Goal: Find specific page/section: Find specific page/section

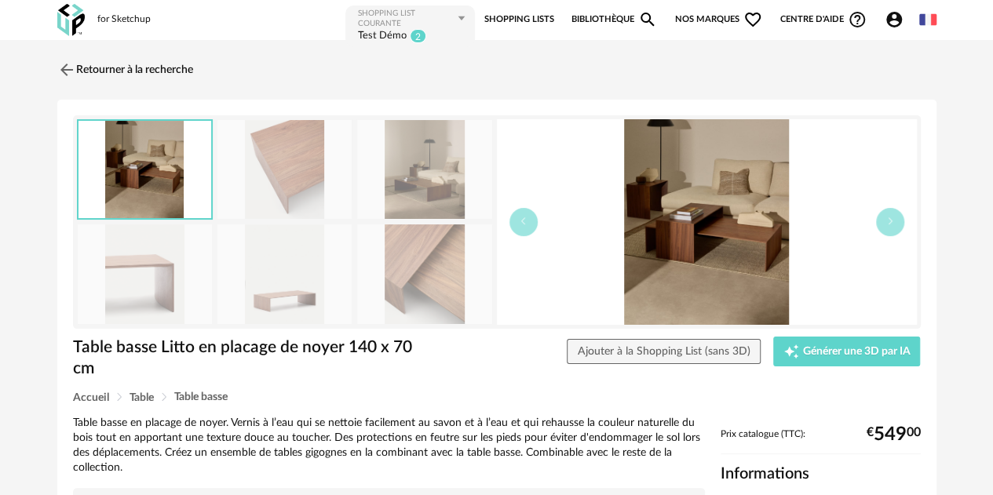
click at [111, 17] on div "for Sketchup" at bounding box center [123, 19] width 53 height 13
click at [60, 13] on img at bounding box center [70, 20] width 27 height 32
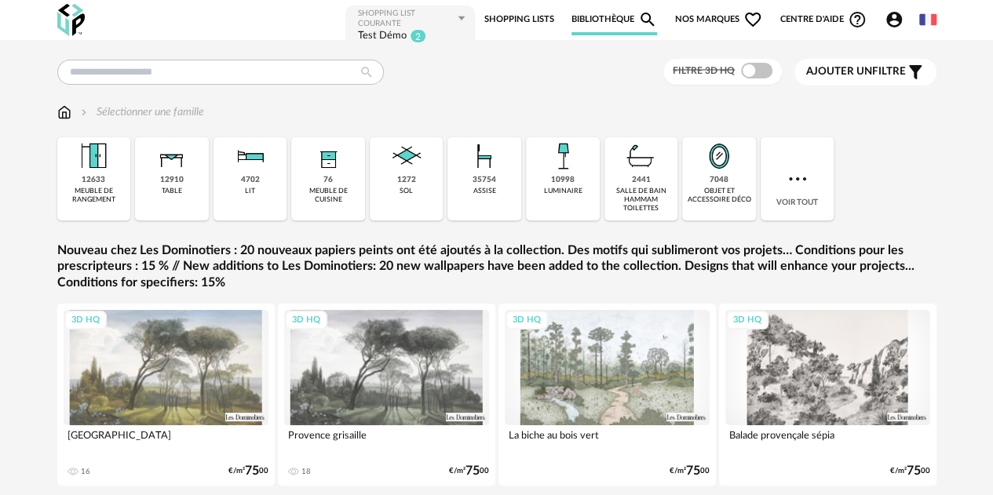
click at [868, 70] on span "Ajouter un" at bounding box center [839, 71] width 66 height 11
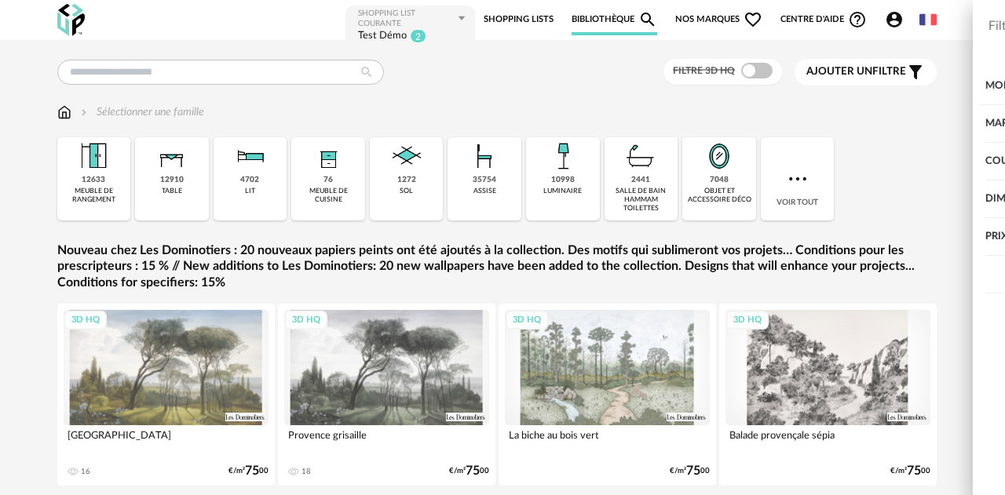
click at [777, 162] on div "Couleur" at bounding box center [846, 162] width 260 height 38
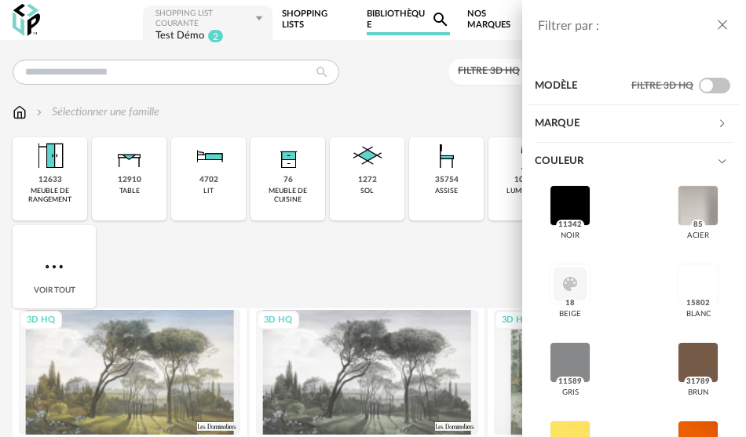
click at [17, 112] on div "Filtrer par : Modèle Filtre 3D HQ Marque &tradition 612 101 Copenhagen 23 366 C…" at bounding box center [373, 218] width 746 height 437
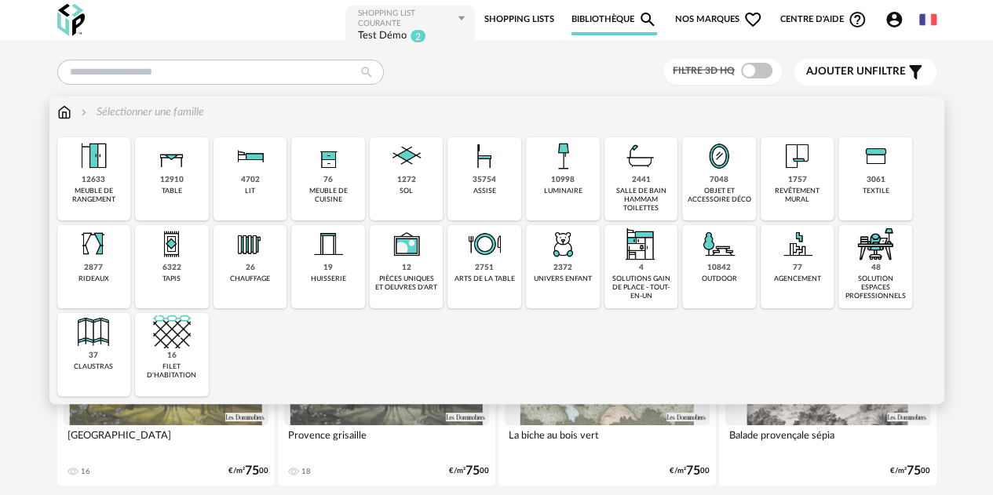
click at [91, 189] on div "meuble de rangement" at bounding box center [94, 196] width 64 height 18
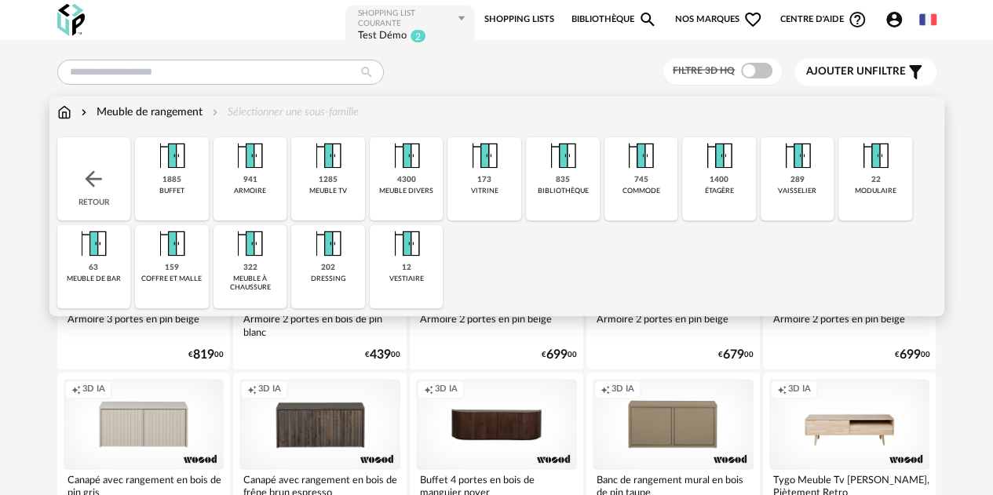
click at [92, 109] on div "Meuble de rangement" at bounding box center [140, 112] width 125 height 16
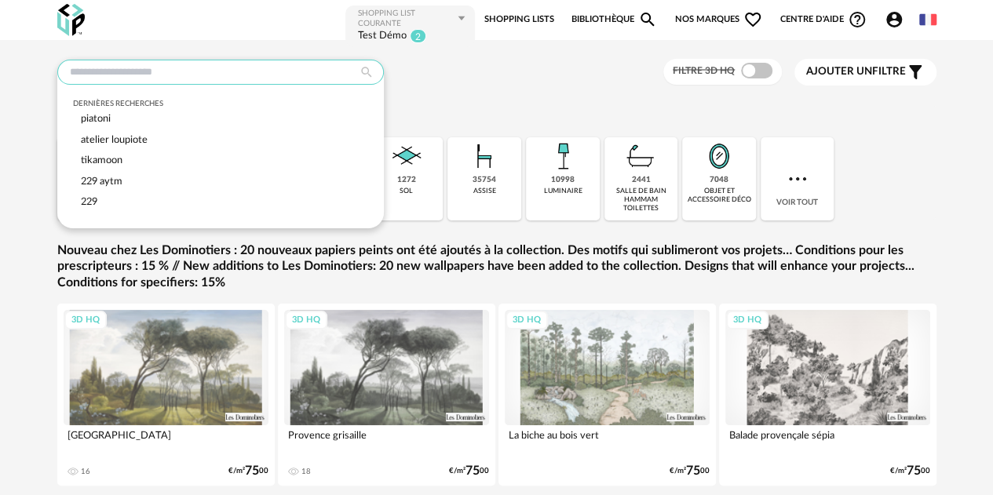
click at [155, 66] on input "text" at bounding box center [220, 72] width 327 height 25
type input "*"
click at [786, 15] on span "Centre d'aide Help Circle Outline icon" at bounding box center [823, 19] width 87 height 19
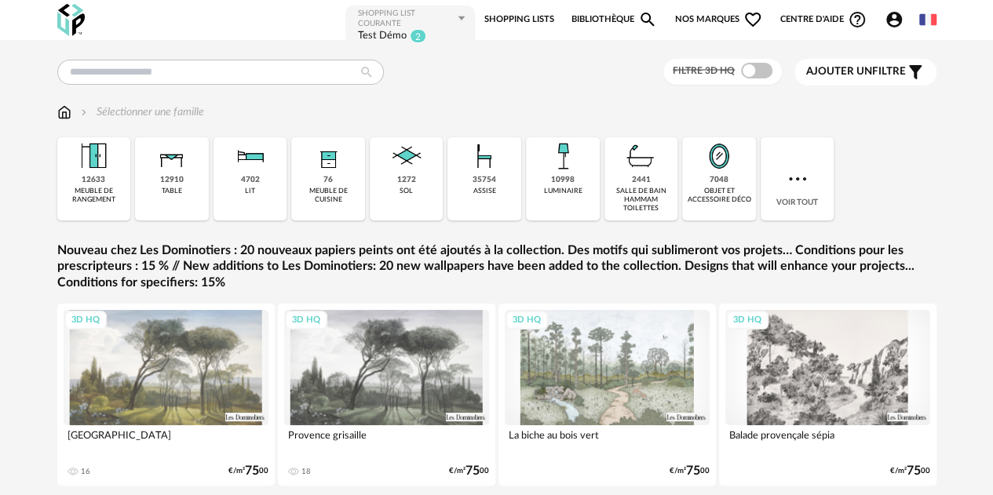
click at [713, 17] on span "Nos marques Heart Outline icon" at bounding box center [719, 19] width 88 height 31
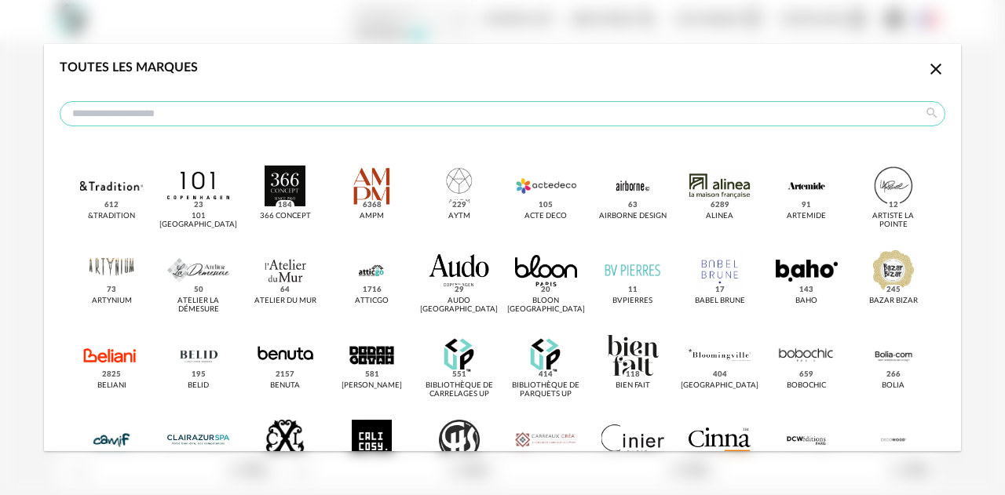
click at [341, 112] on input "dialog" at bounding box center [502, 113] width 885 height 25
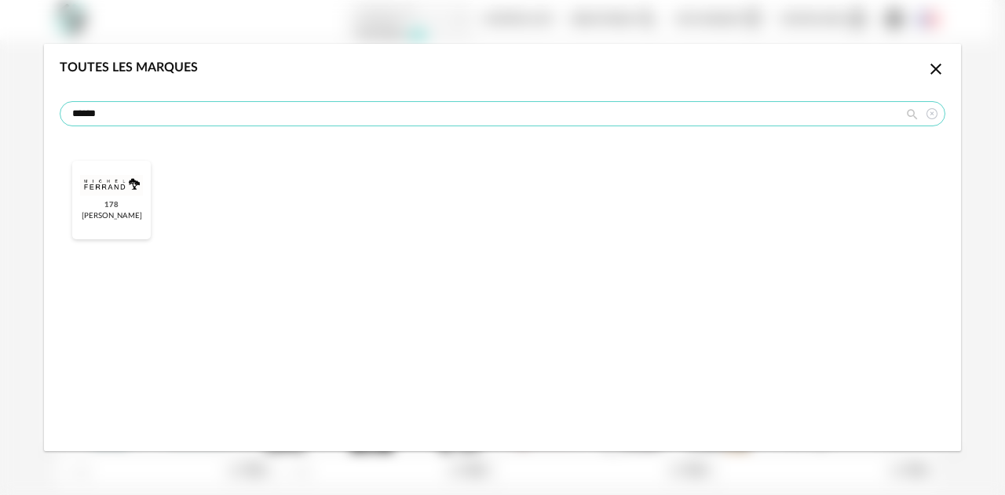
type input "******"
click at [108, 203] on span "178" at bounding box center [111, 205] width 19 height 11
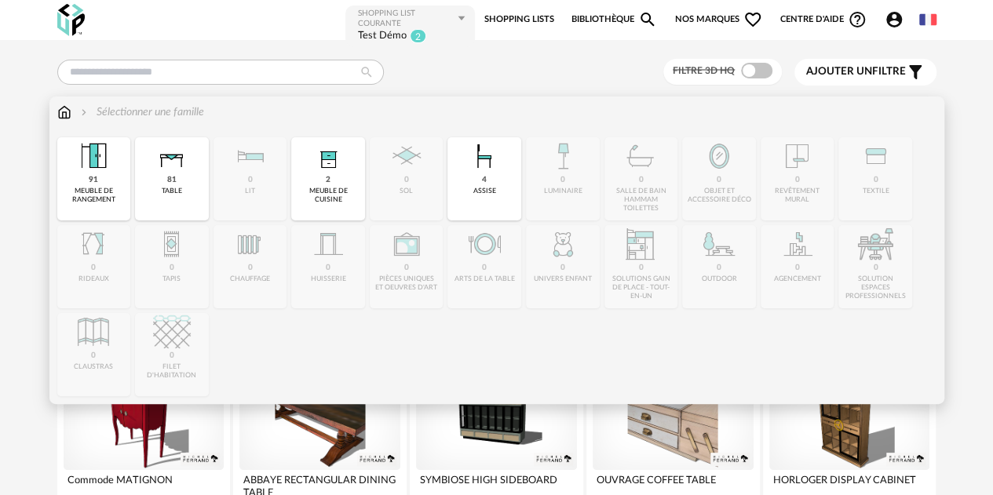
click at [163, 170] on img at bounding box center [172, 156] width 38 height 38
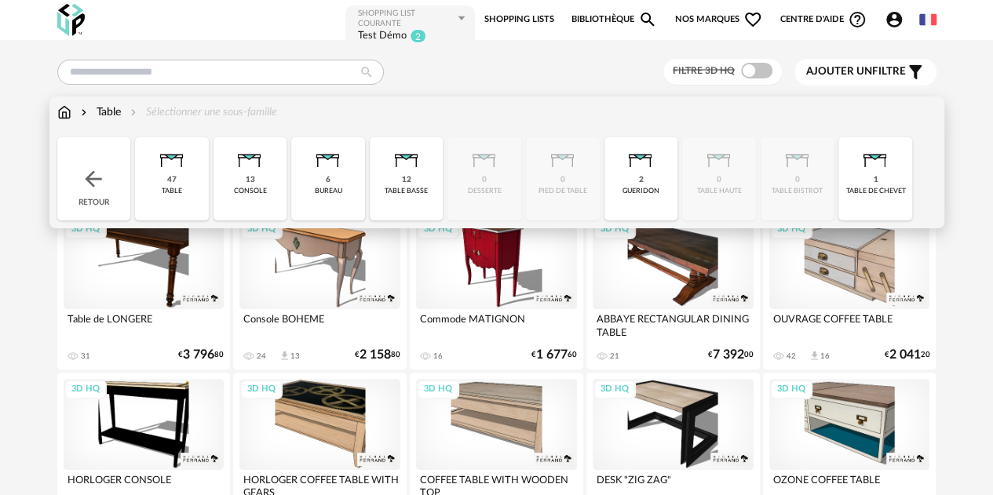
click at [103, 177] on img at bounding box center [93, 178] width 25 height 25
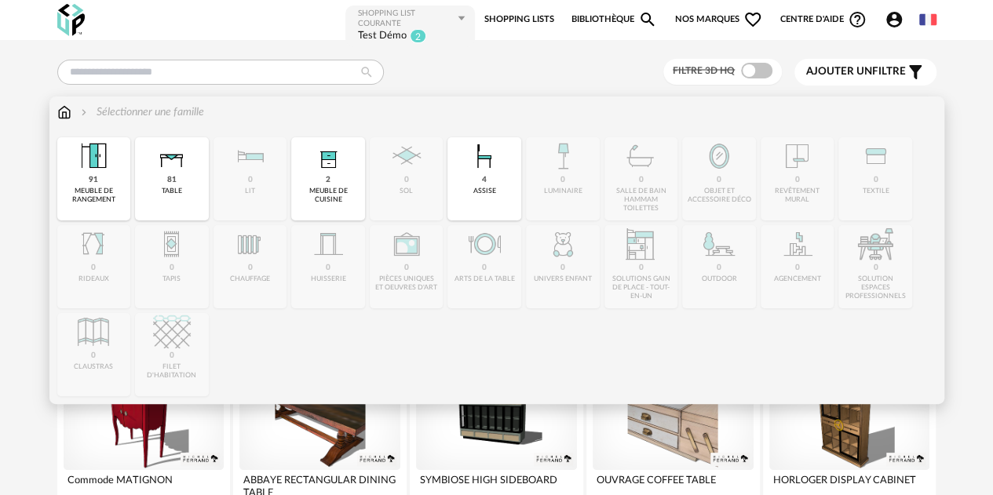
click at [64, 108] on img at bounding box center [64, 112] width 14 height 16
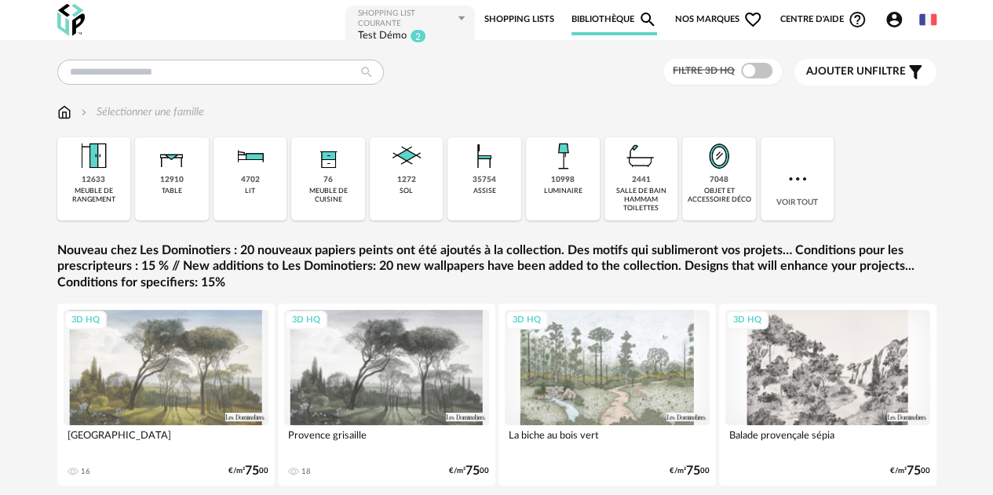
click at [2, 140] on div "Filtre 3D HQ Ajouter un filtre s Filter icon Filtrer par : Sélectionner une fam…" at bounding box center [496, 285] width 993 height 490
click at [684, 18] on span "Nos marques Heart Outline icon" at bounding box center [719, 19] width 88 height 31
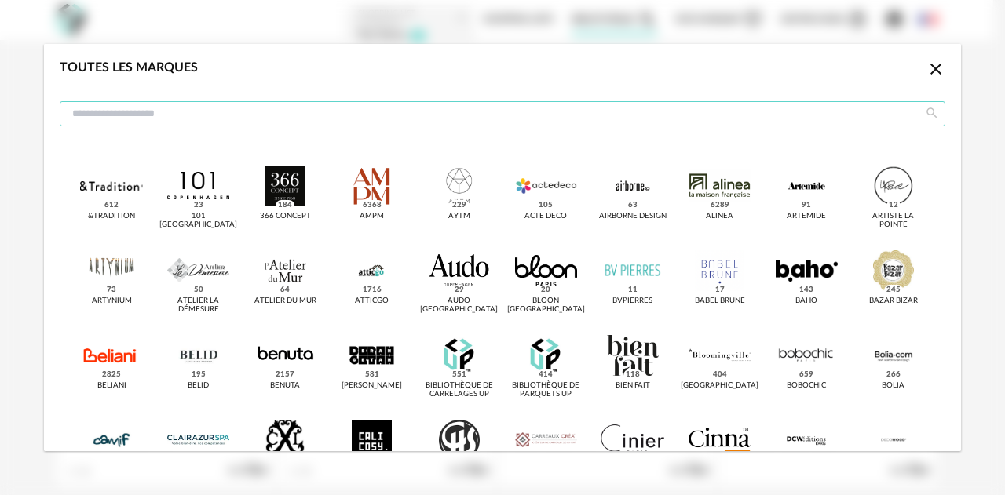
click at [316, 115] on input "dialog" at bounding box center [502, 113] width 885 height 25
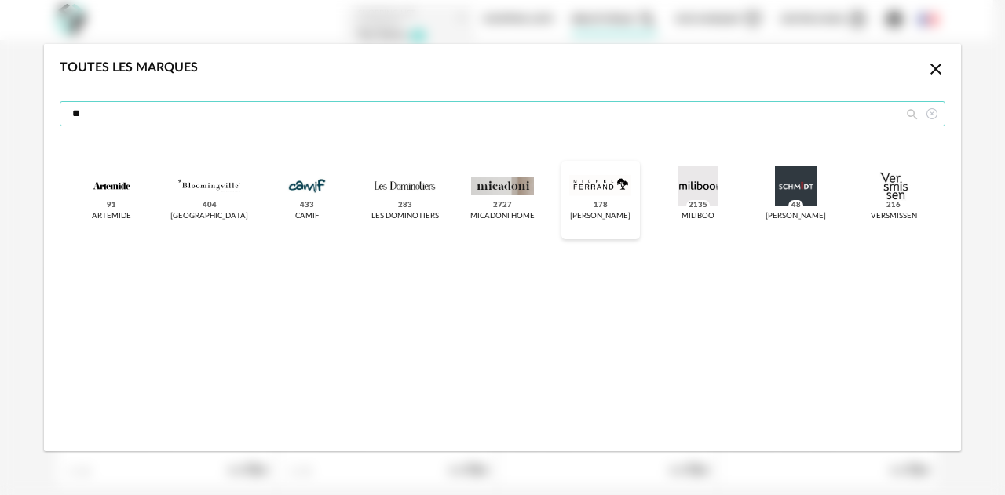
type input "**"
click at [582, 192] on div "dialog" at bounding box center [600, 186] width 62 height 41
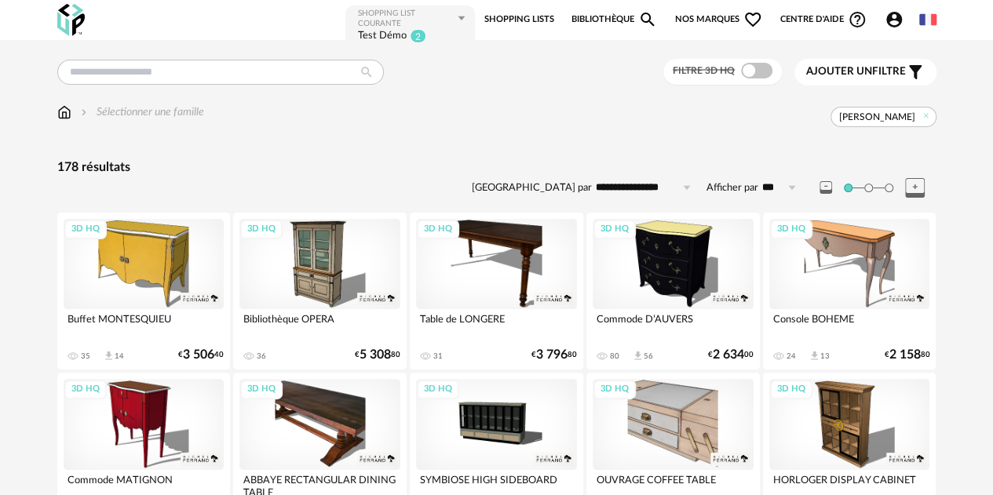
click at [63, 110] on img at bounding box center [64, 112] width 14 height 16
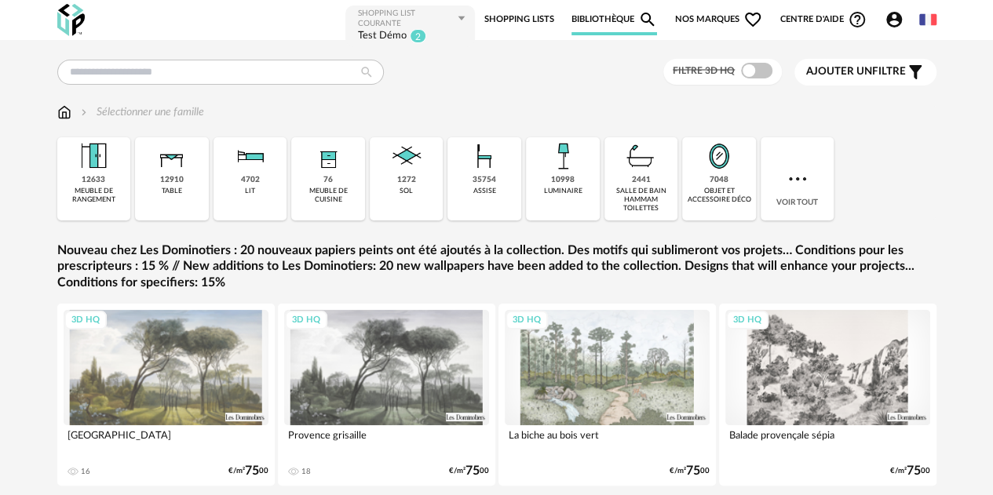
click at [702, 16] on span "Nos marques Heart Outline icon" at bounding box center [719, 19] width 88 height 31
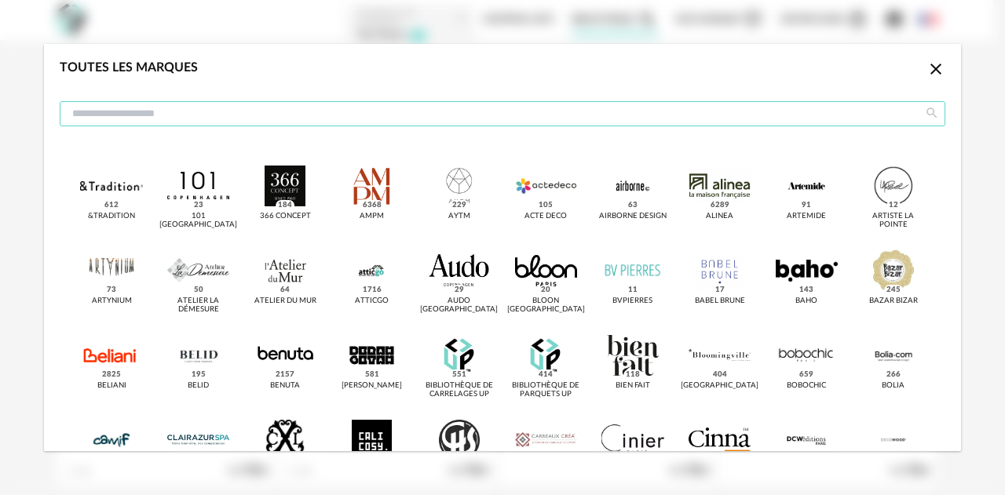
click at [469, 116] on input "dialog" at bounding box center [502, 113] width 885 height 25
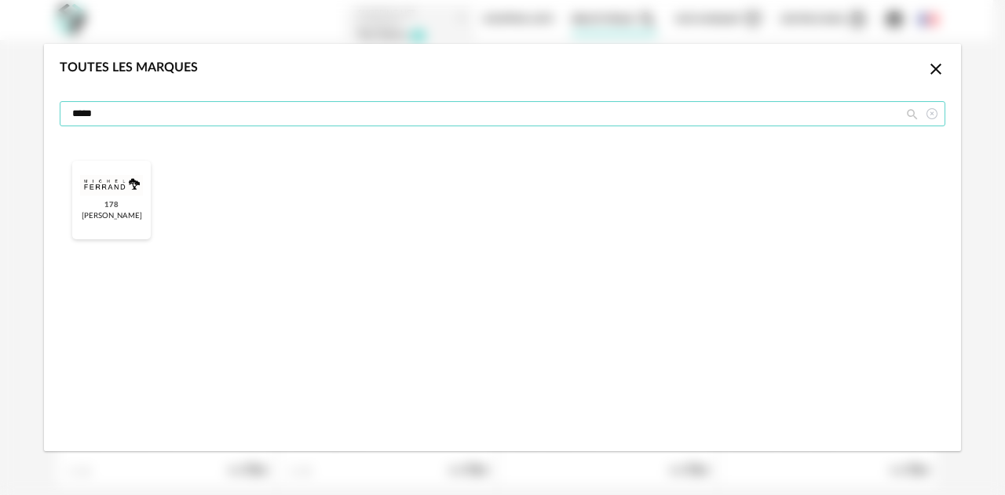
type input "*****"
click at [73, 186] on div "Michel Ferrand 178" at bounding box center [111, 200] width 78 height 78
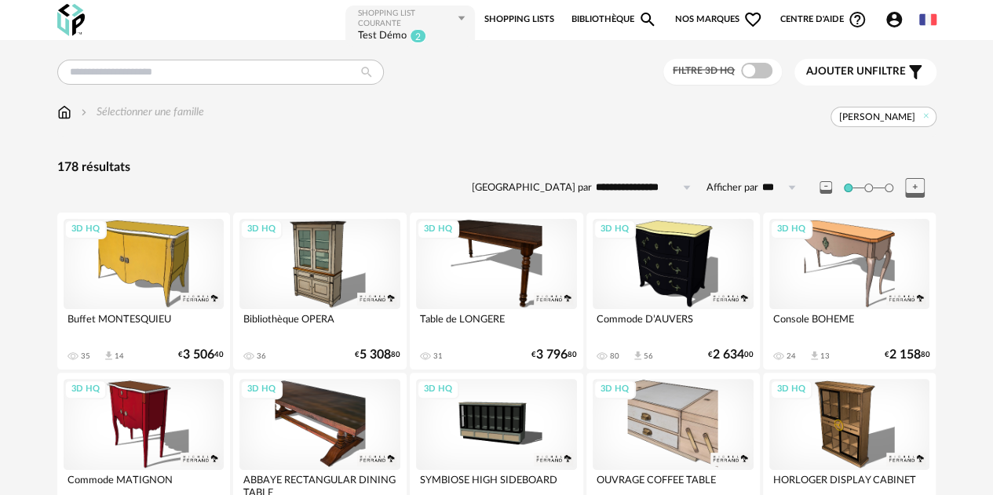
click at [62, 111] on img at bounding box center [64, 112] width 14 height 16
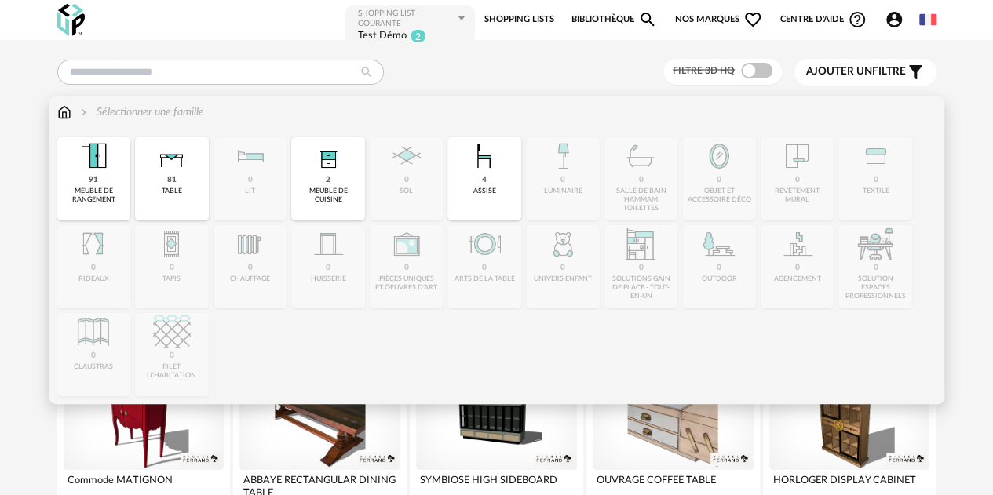
click at [89, 172] on img at bounding box center [94, 156] width 38 height 38
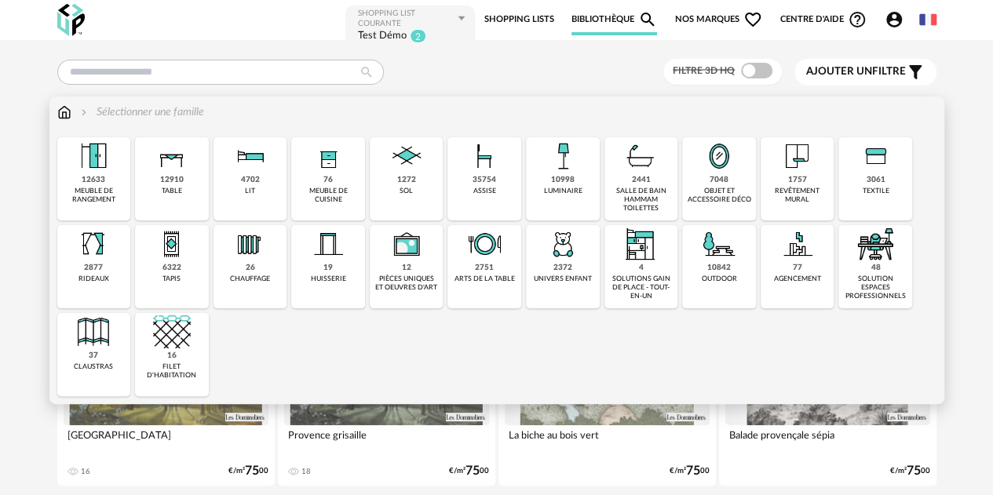
click at [488, 97] on div "Sélectionner une famille Close icon 12633 meuble de rangement 12910 table 4702 …" at bounding box center [496, 251] width 895 height 308
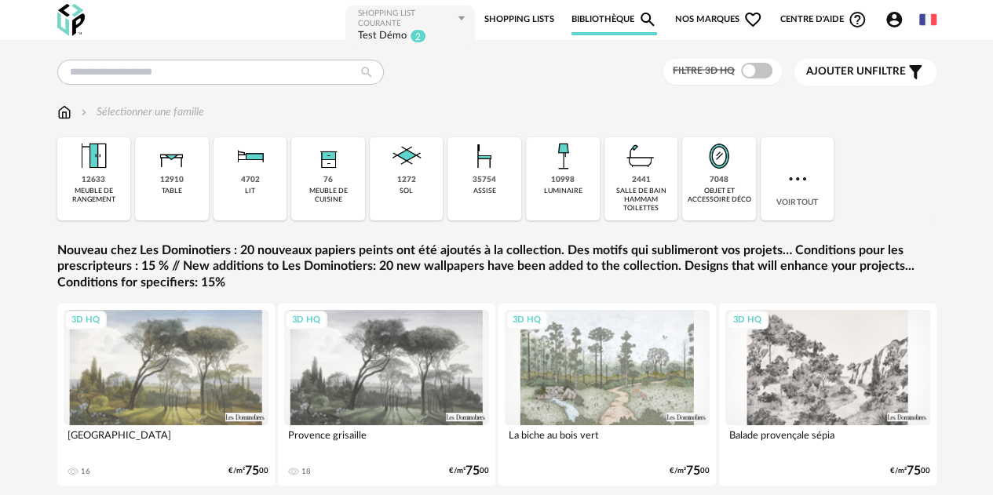
click at [700, 18] on span "Nos marques Heart Outline icon" at bounding box center [719, 19] width 88 height 31
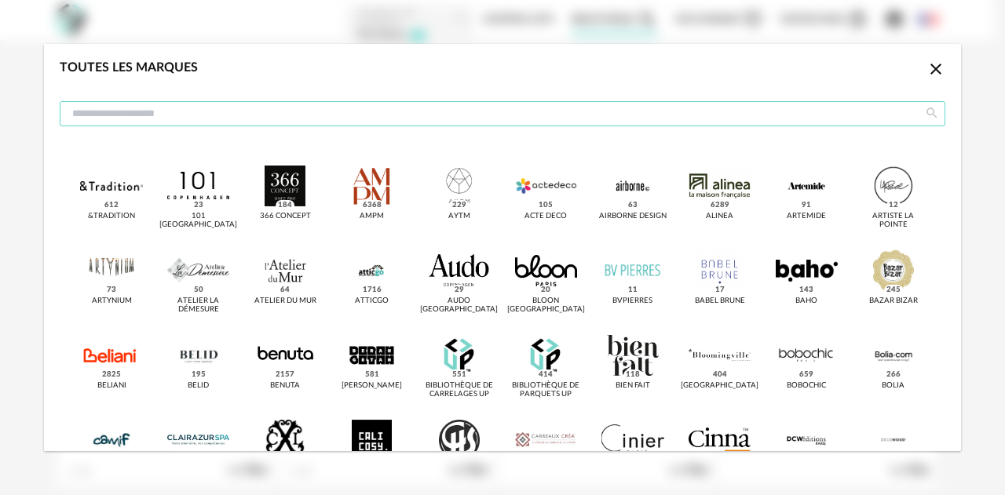
click at [366, 115] on input "dialog" at bounding box center [502, 113] width 885 height 25
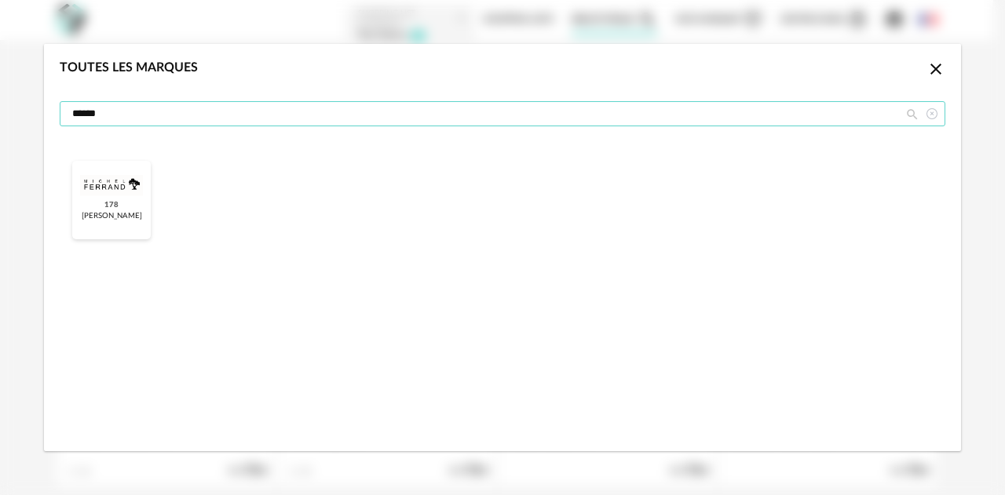
type input "******"
click at [118, 190] on div "dialog" at bounding box center [111, 186] width 62 height 41
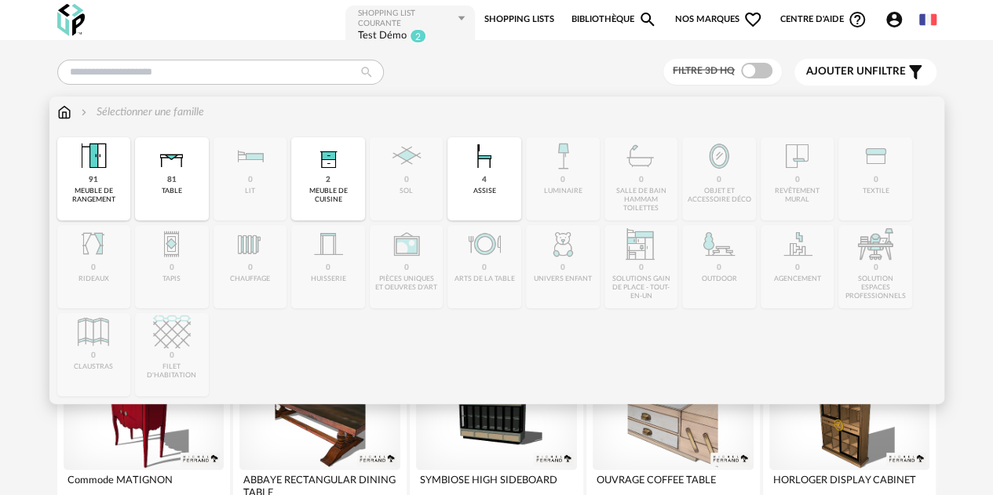
click at [93, 168] on img at bounding box center [94, 156] width 38 height 38
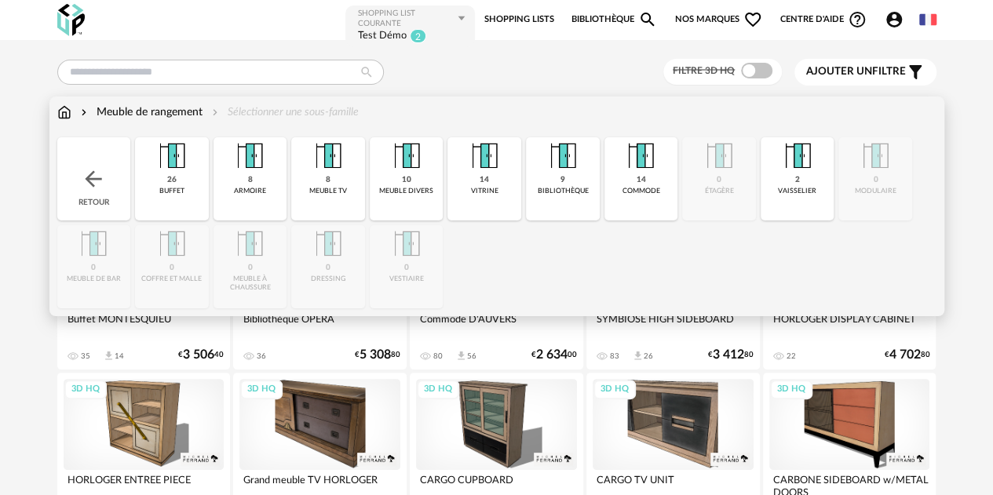
click at [97, 181] on img at bounding box center [93, 178] width 25 height 25
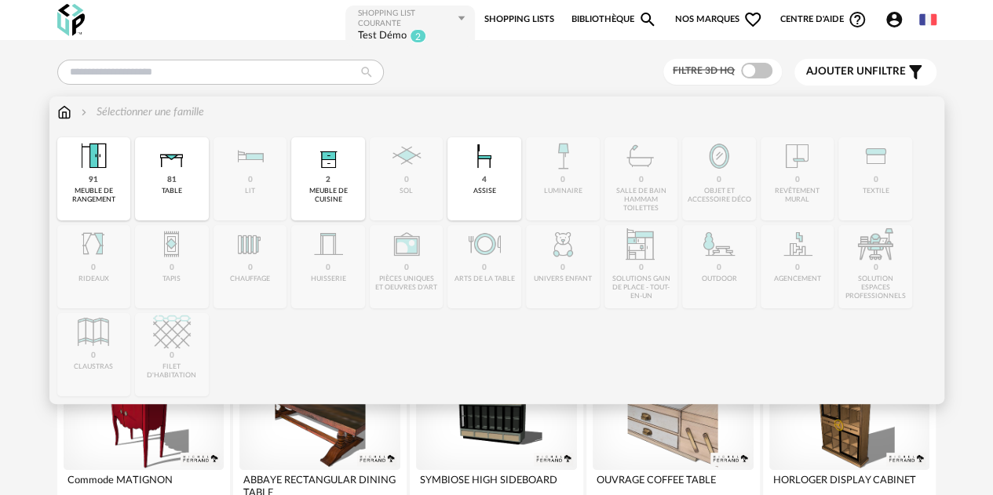
click at [165, 175] on div "81 table" at bounding box center [172, 178] width 74 height 83
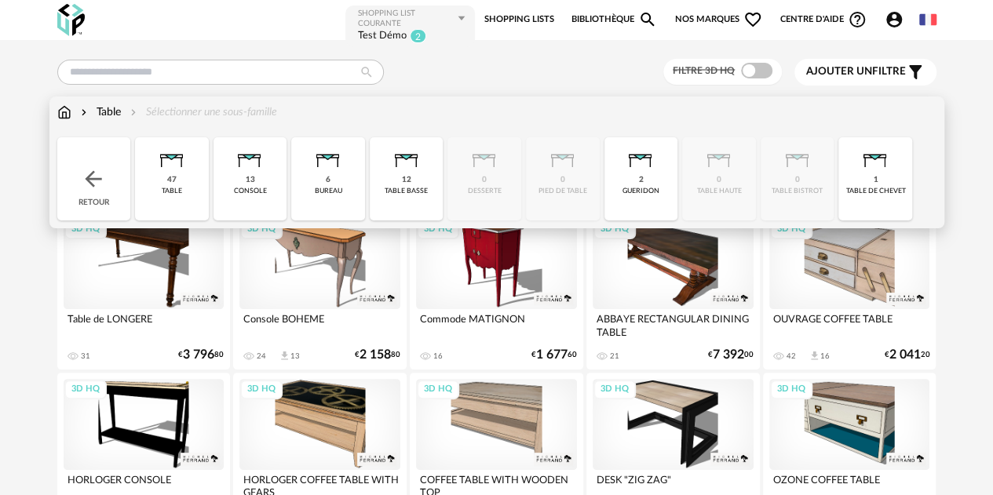
click at [91, 177] on img at bounding box center [93, 178] width 25 height 25
